Goal: Information Seeking & Learning: Learn about a topic

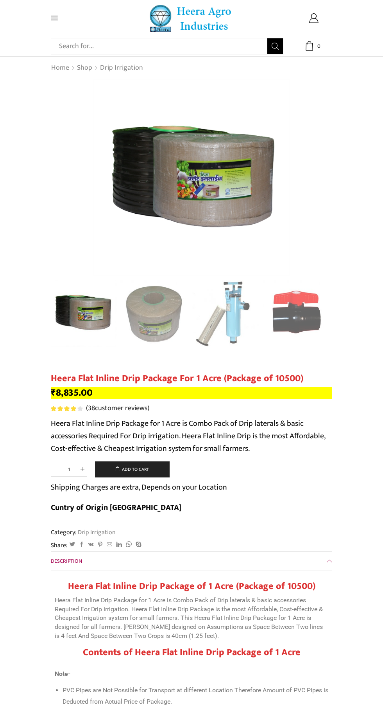
scroll to position [5, 0]
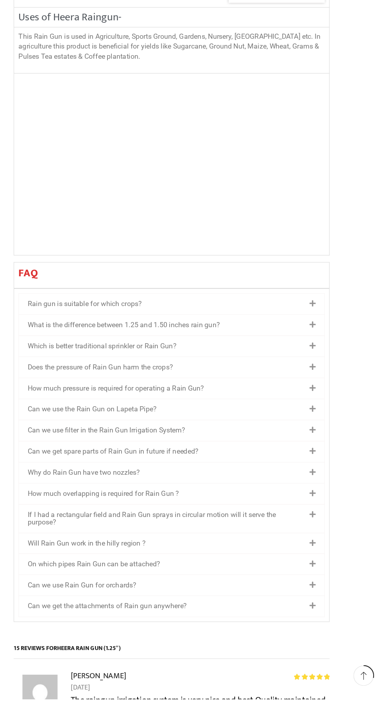
scroll to position [874, 0]
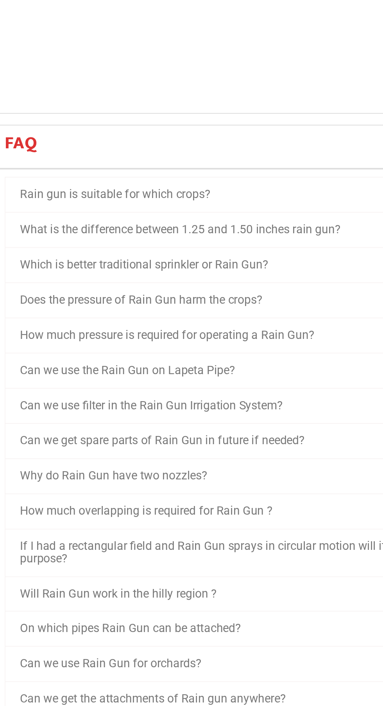
click at [189, 459] on link "Can we use filter in the Rain Gun Irrigation System?" at bounding box center [133, 462] width 140 height 7
click at [171, 459] on link "Can we use filter in the Rain Gun Irrigation System?" at bounding box center [133, 462] width 140 height 7
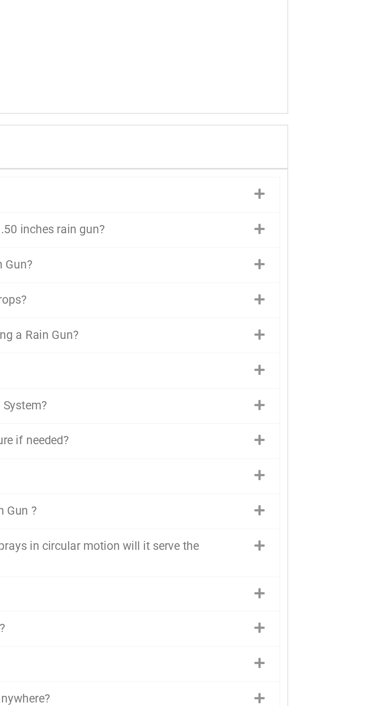
click at [315, 460] on icon at bounding box center [316, 463] width 5 height 6
click at [314, 460] on span at bounding box center [315, 463] width 9 height 7
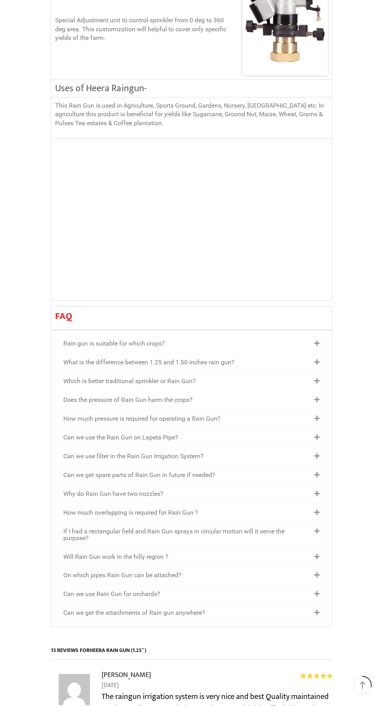
scroll to position [880, 0]
